Goal: Information Seeking & Learning: Learn about a topic

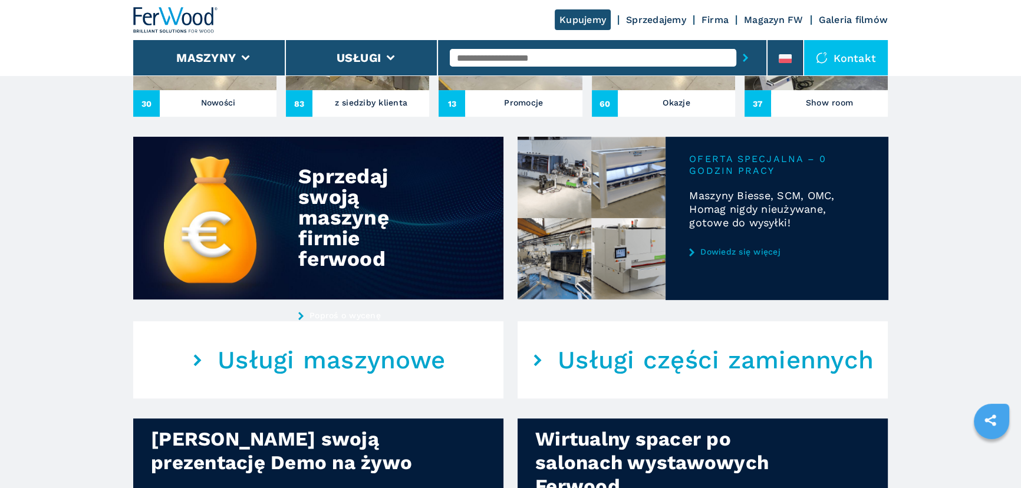
scroll to position [375, 0]
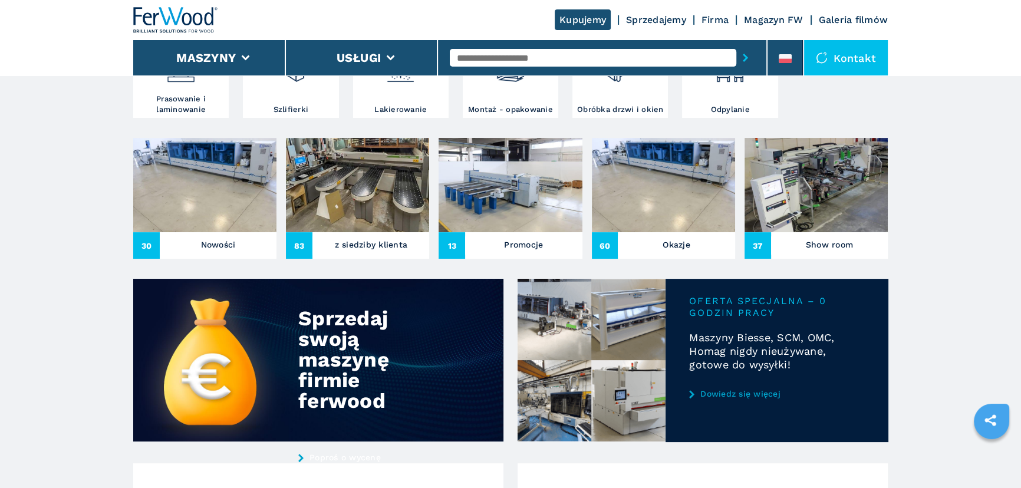
click at [546, 235] on div "13 Promocje" at bounding box center [509, 245] width 143 height 27
click at [508, 199] on img at bounding box center [509, 185] width 143 height 94
click at [524, 236] on h3 "Promocje" at bounding box center [523, 244] width 39 height 16
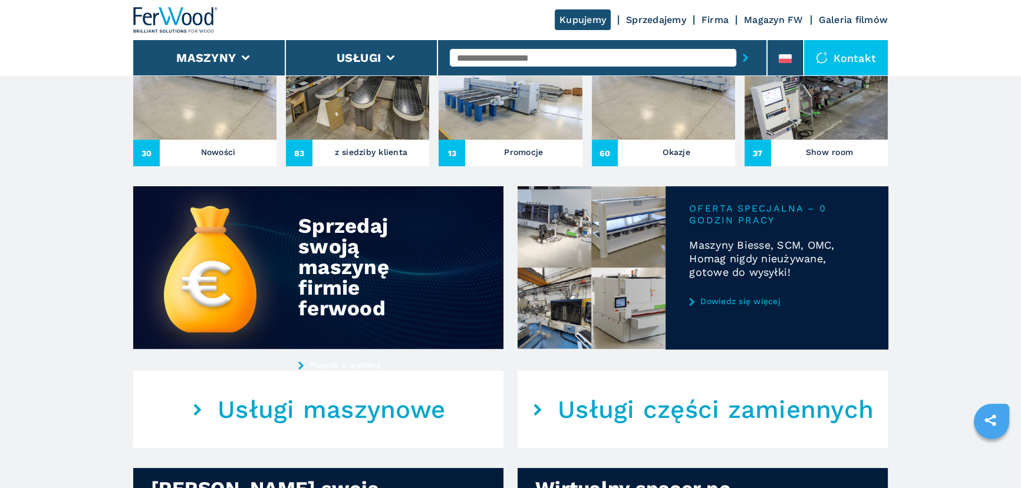
scroll to position [536, 0]
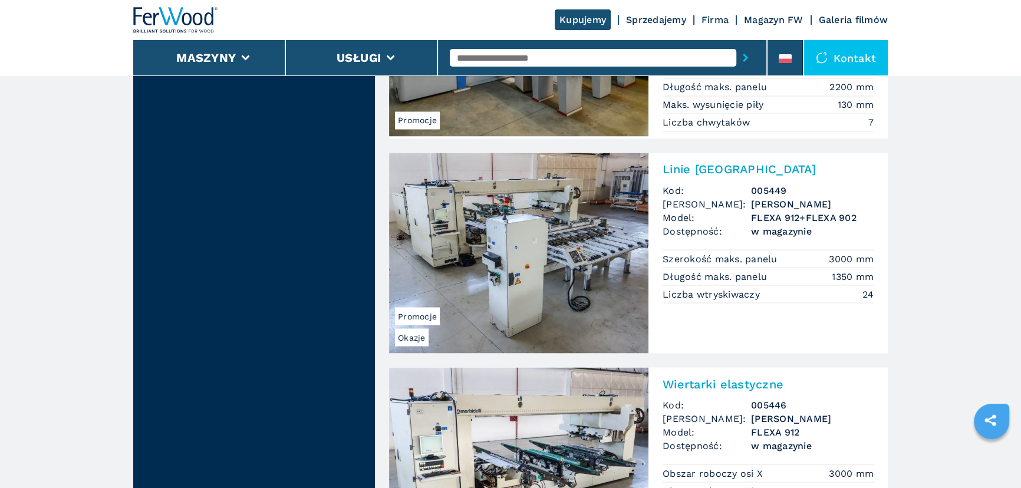
scroll to position [2893, 0]
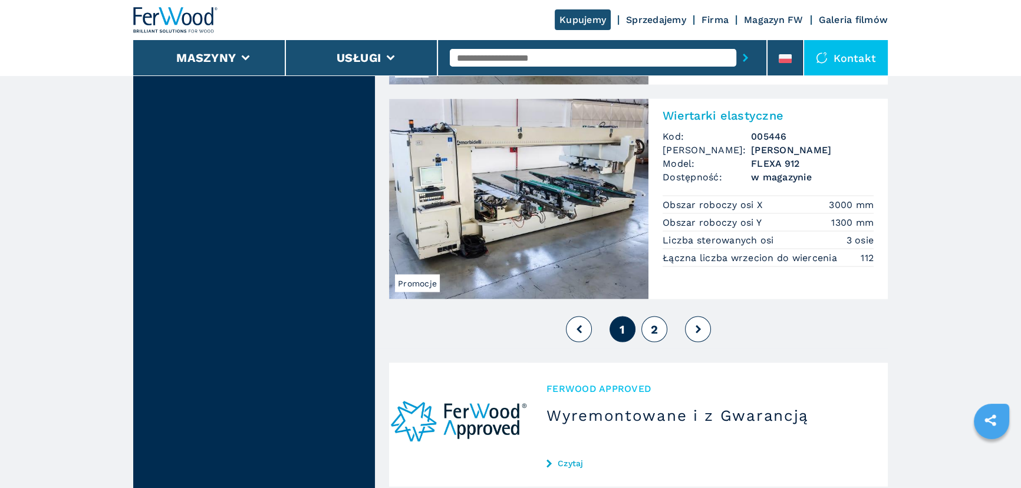
click at [655, 336] on span "2" at bounding box center [654, 329] width 7 height 14
click at [701, 340] on button at bounding box center [698, 329] width 26 height 26
